Goal: Check status: Check status

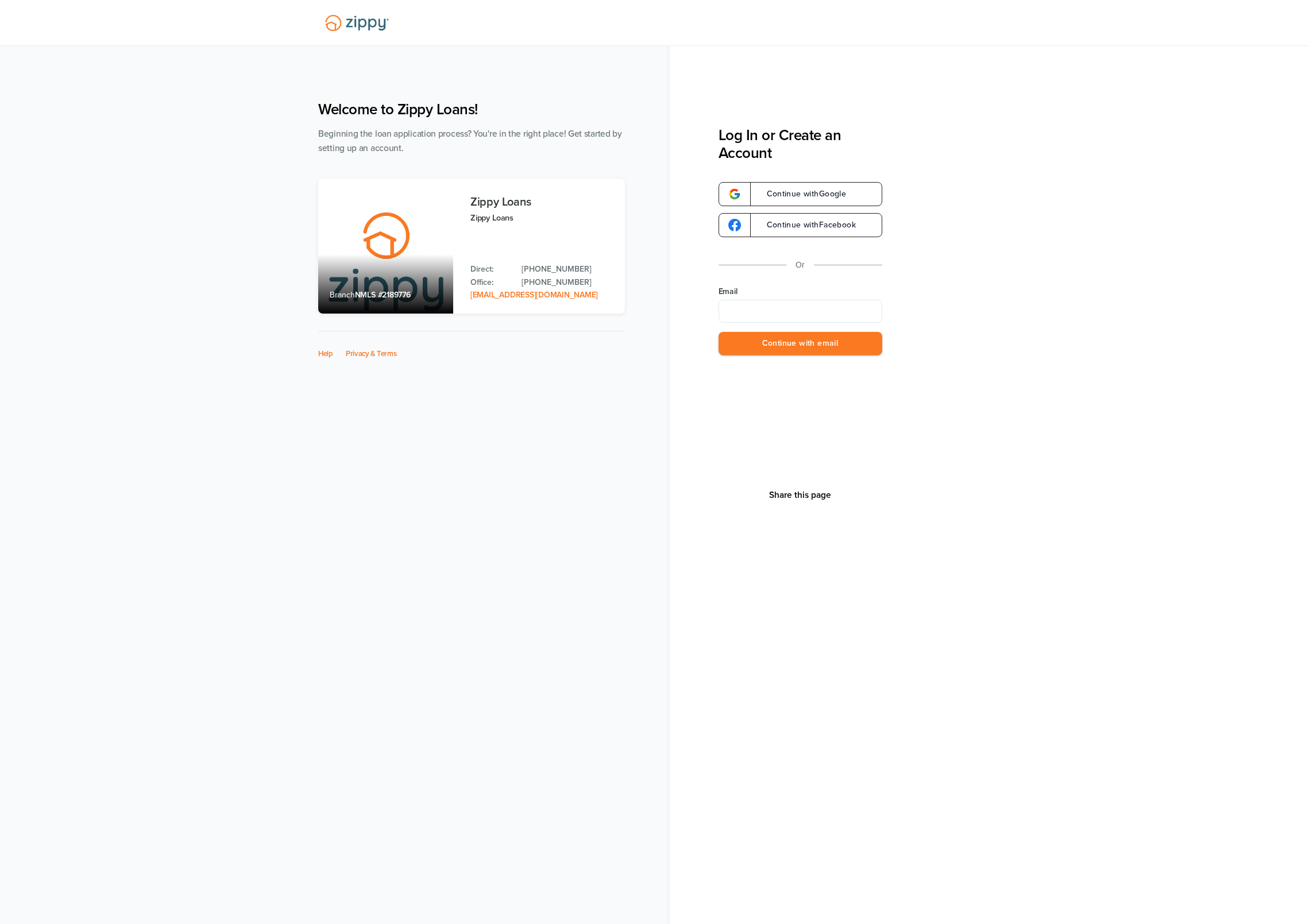
click at [796, 310] on input "Email" at bounding box center [800, 311] width 163 height 23
type input "**********"
click at [816, 340] on button "Continue with email" at bounding box center [800, 343] width 163 height 24
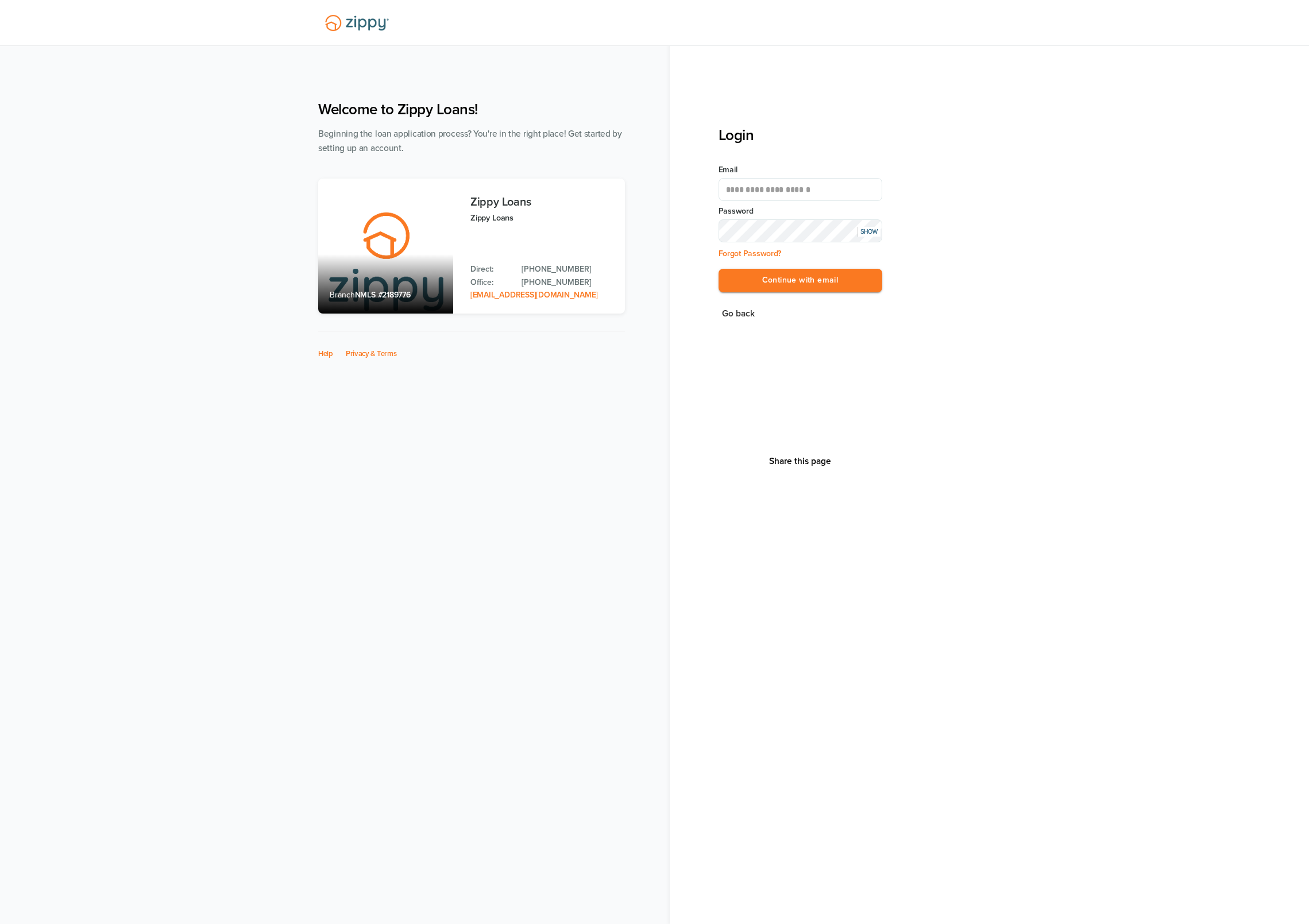
click at [718, 269] on button "Continue with email" at bounding box center [800, 280] width 163 height 24
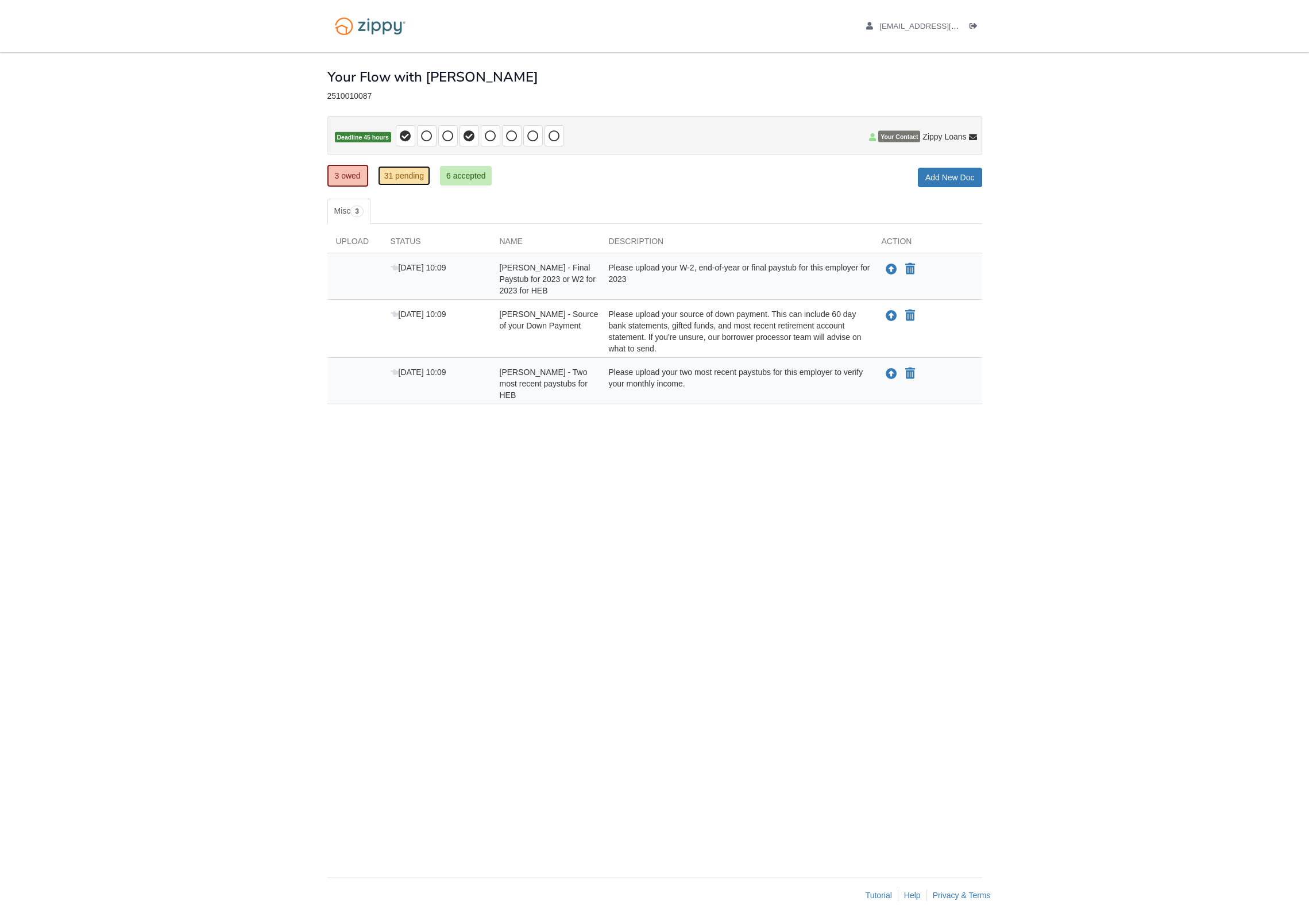
click at [411, 180] on link "31 pending" at bounding box center [404, 175] width 53 height 20
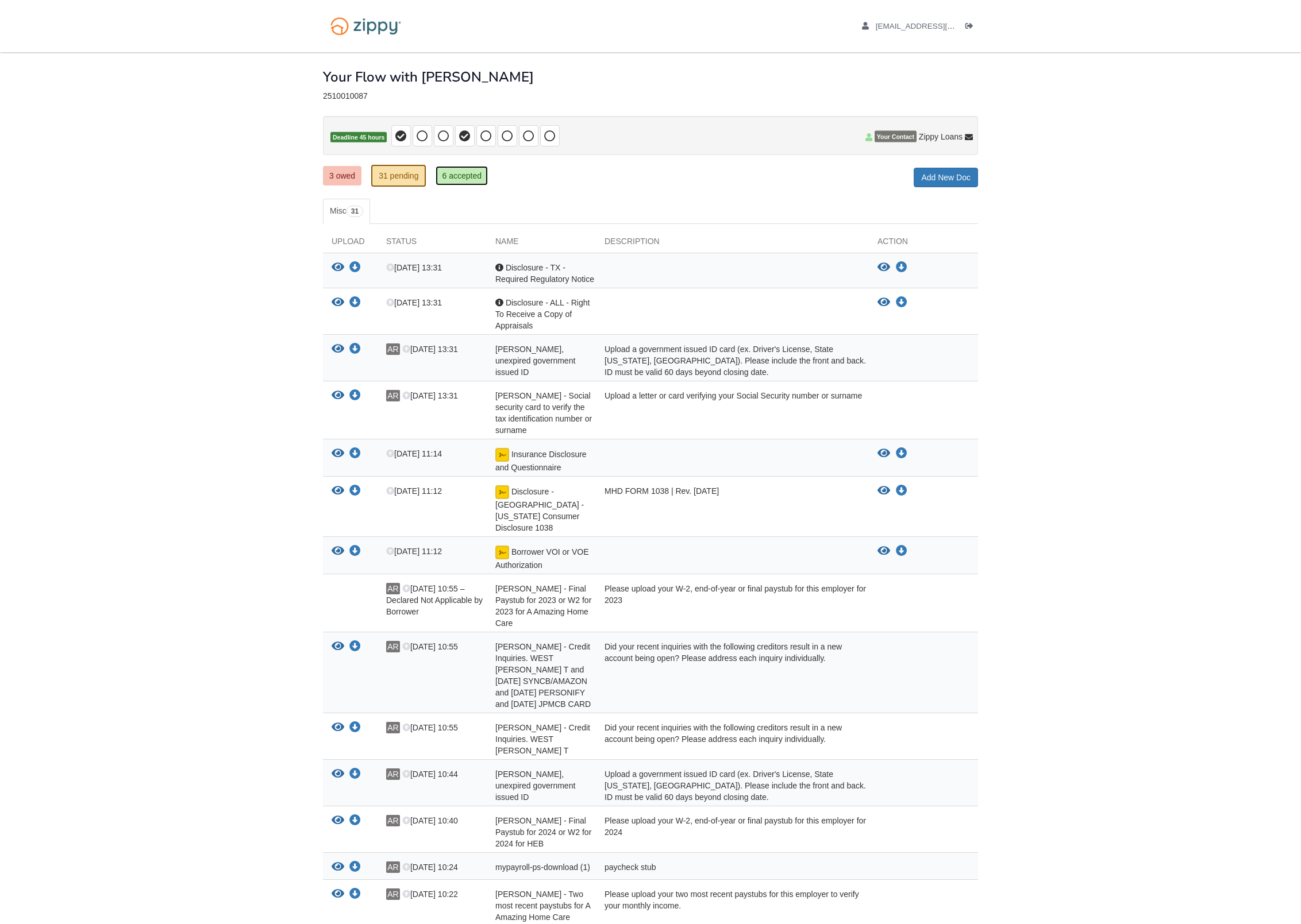
click at [460, 185] on link "6 accepted" at bounding box center [461, 175] width 53 height 20
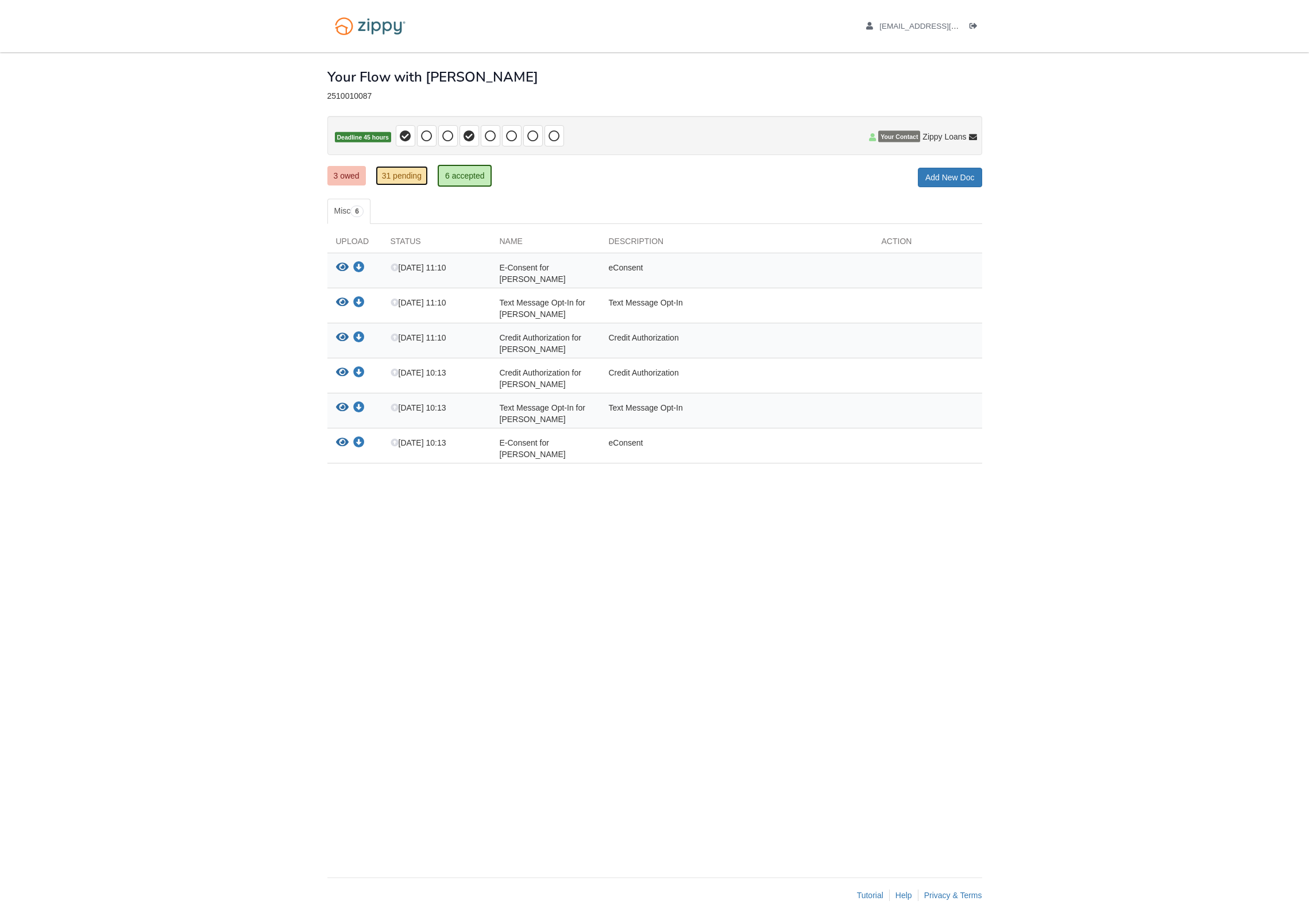
click at [415, 185] on link "31 pending" at bounding box center [402, 175] width 53 height 20
